Goal: Navigation & Orientation: Find specific page/section

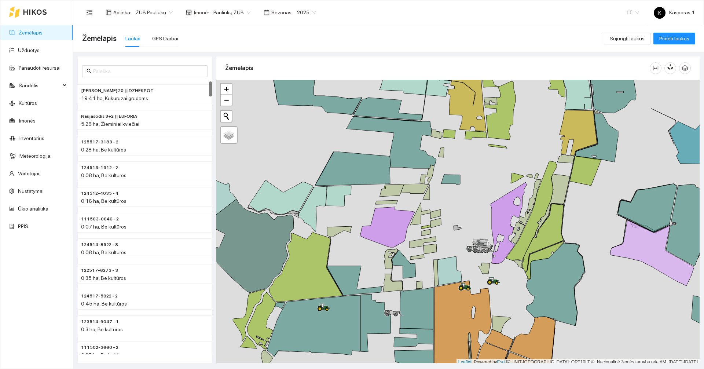
scroll to position [2, 0]
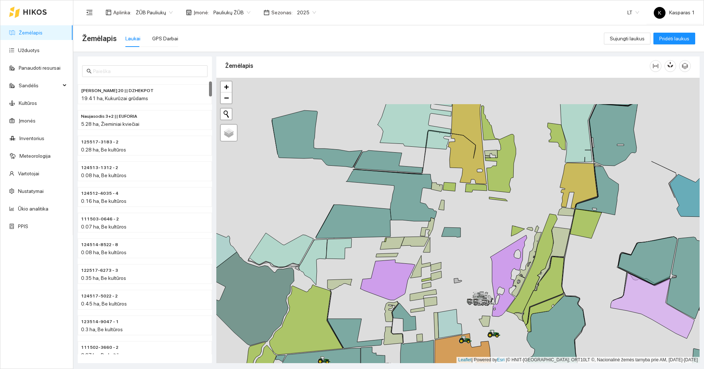
drag, startPoint x: 308, startPoint y: 150, endPoint x: 305, endPoint y: 212, distance: 62.1
click at [305, 212] on div at bounding box center [458, 220] width 484 height 285
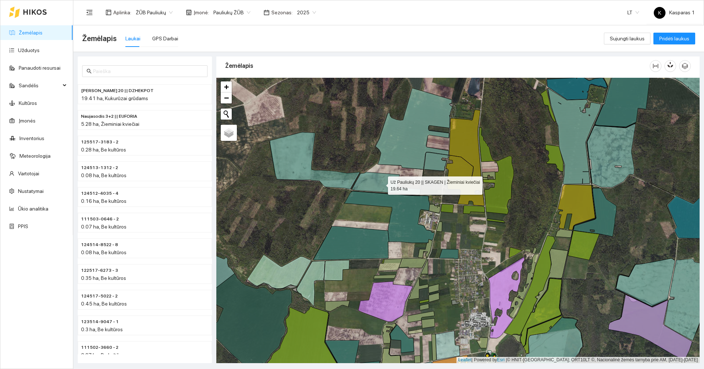
drag, startPoint x: 371, startPoint y: 182, endPoint x: 361, endPoint y: 180, distance: 10.0
click at [372, 182] on icon at bounding box center [386, 183] width 69 height 23
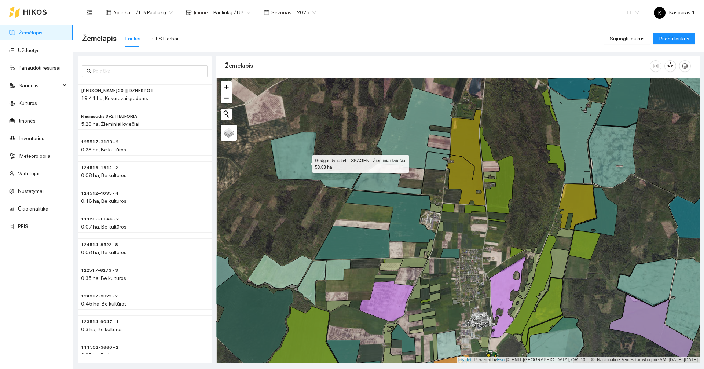
click at [342, 175] on icon at bounding box center [316, 160] width 90 height 57
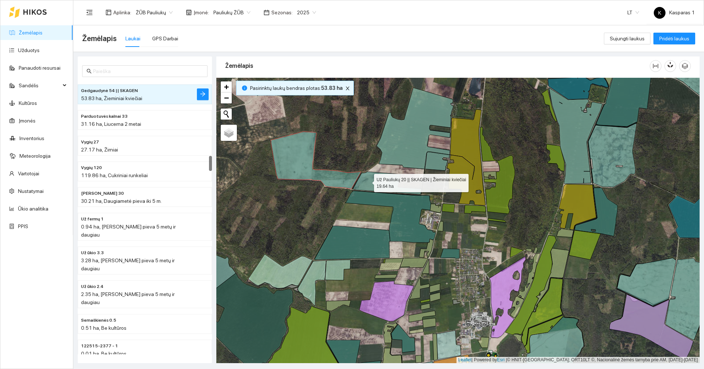
click at [368, 181] on icon at bounding box center [387, 183] width 69 height 23
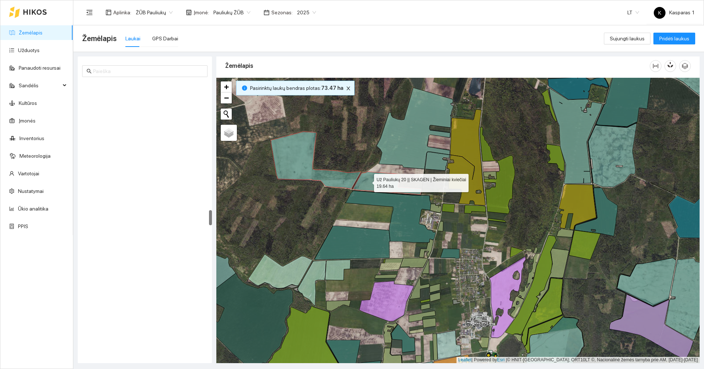
scroll to position [2306, 0]
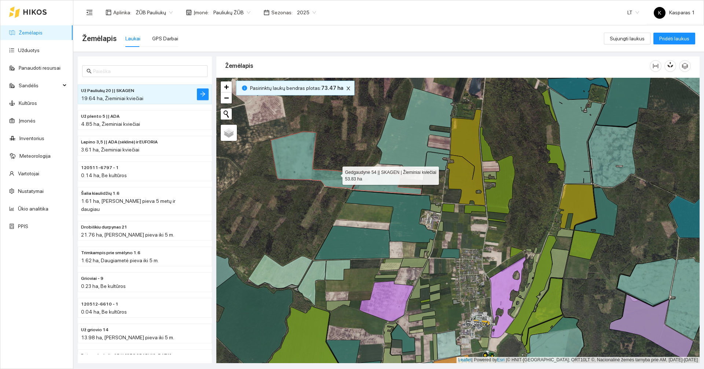
click at [336, 174] on icon at bounding box center [316, 160] width 90 height 57
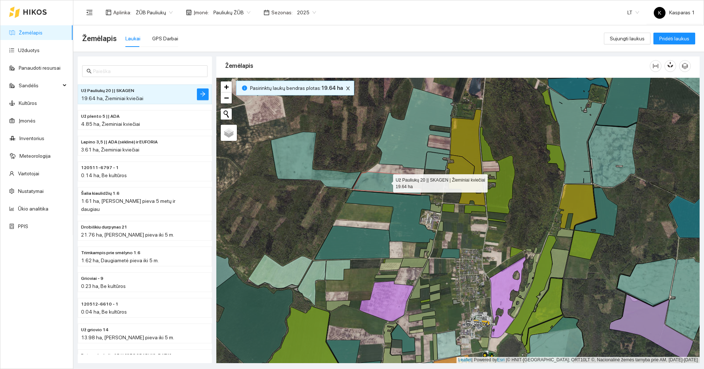
click at [387, 182] on icon at bounding box center [387, 183] width 69 height 23
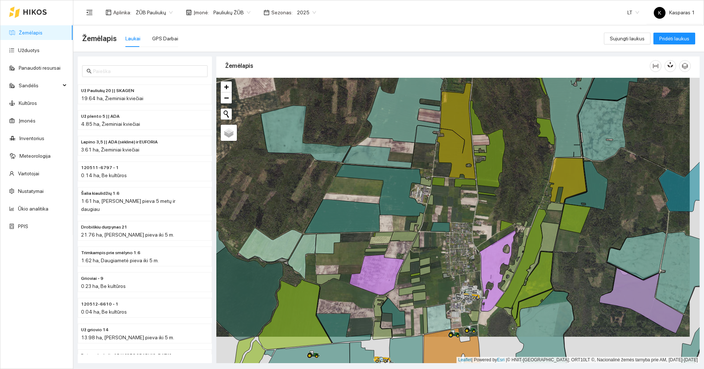
drag, startPoint x: 478, startPoint y: 237, endPoint x: 468, endPoint y: 211, distance: 28.6
click at [468, 211] on div at bounding box center [458, 220] width 484 height 285
